Goal: Transaction & Acquisition: Subscribe to service/newsletter

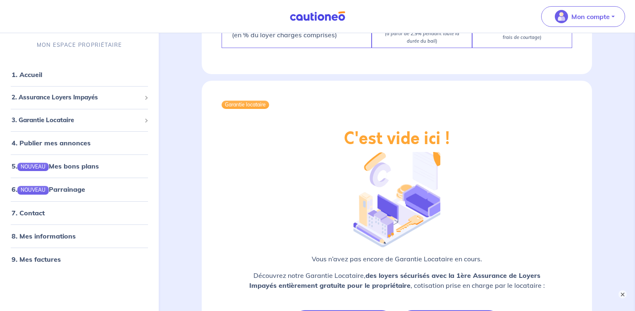
scroll to position [1353, 0]
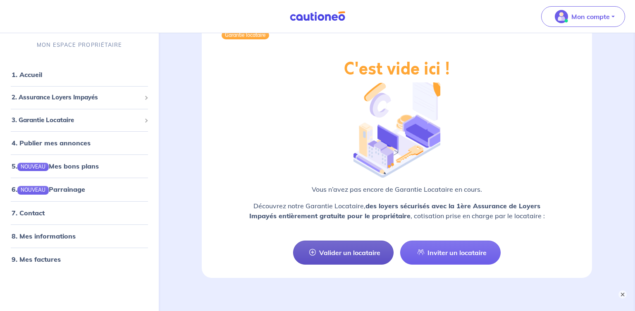
click at [351, 240] on link "Valider un locataire" at bounding box center [343, 252] width 101 height 24
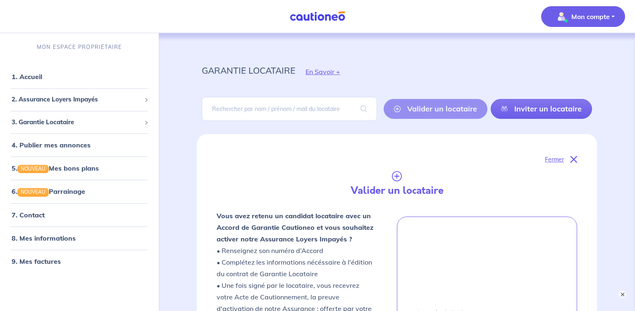
click at [601, 19] on p "Mon compte" at bounding box center [591, 17] width 38 height 10
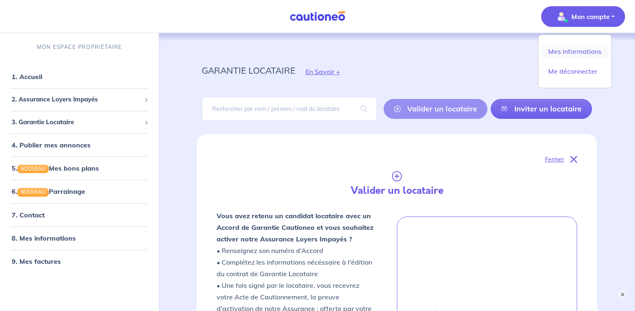
click at [574, 53] on link "Mes informations" at bounding box center [575, 51] width 67 height 13
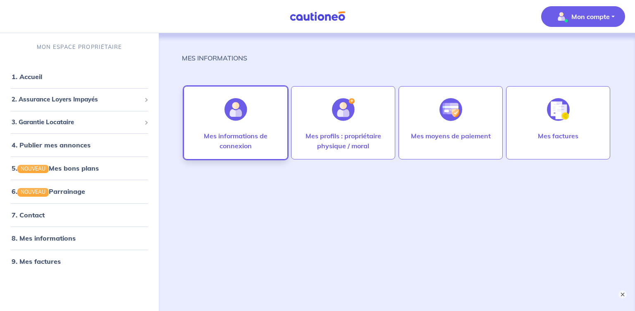
click at [239, 138] on p "Mes informations de connexion" at bounding box center [235, 141] width 87 height 20
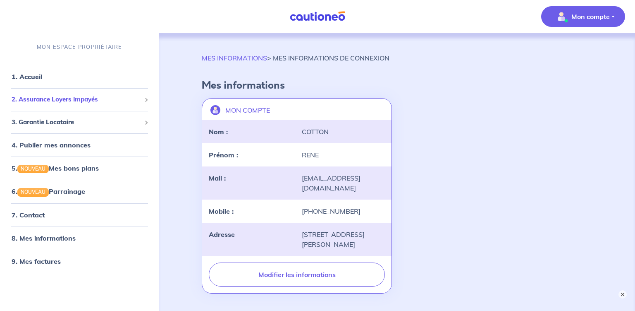
click at [79, 100] on span "2. Assurance Loyers Impayés" at bounding box center [76, 100] width 129 height 10
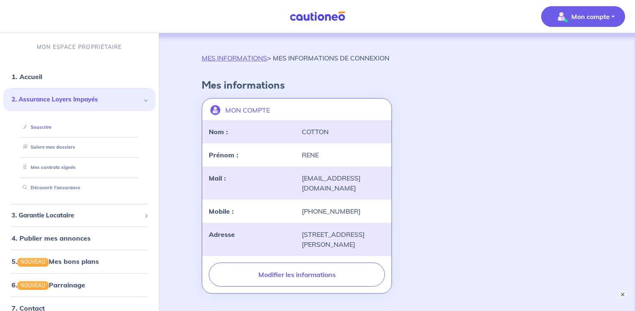
click at [44, 127] on link "Souscrire" at bounding box center [35, 127] width 32 height 6
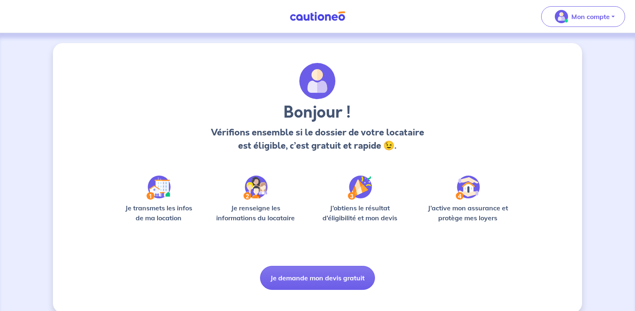
click at [254, 191] on img at bounding box center [256, 187] width 24 height 24
click at [246, 207] on p "Je renseigne les informations du locataire" at bounding box center [255, 213] width 89 height 20
click at [155, 196] on img at bounding box center [158, 187] width 24 height 24
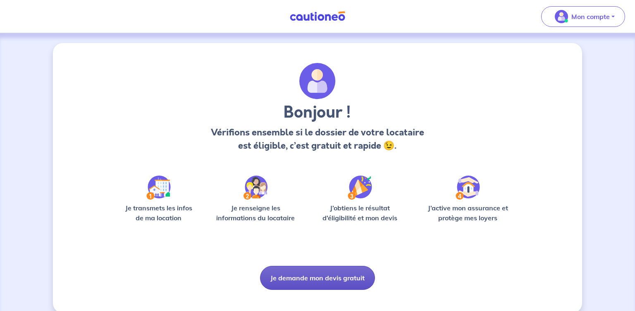
click at [313, 274] on button "Je demande mon devis gratuit" at bounding box center [317, 278] width 115 height 24
